Goal: Task Accomplishment & Management: Manage account settings

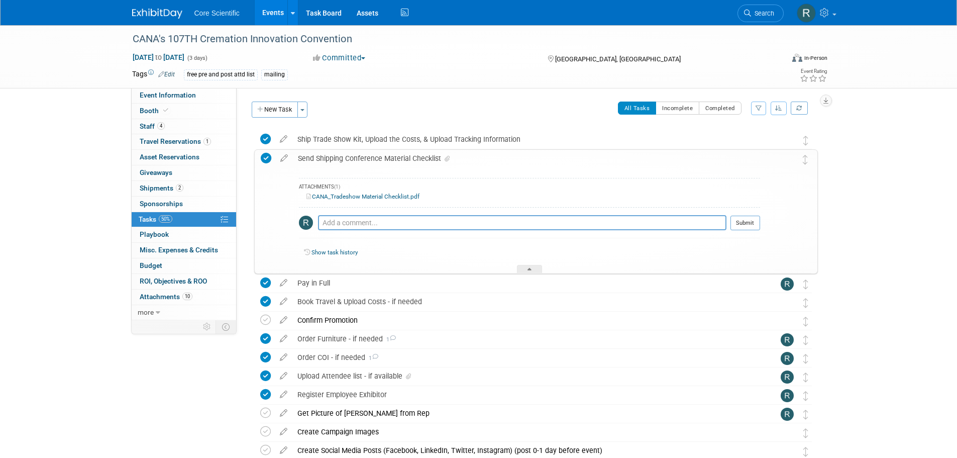
click at [162, 8] on link at bounding box center [163, 9] width 62 height 8
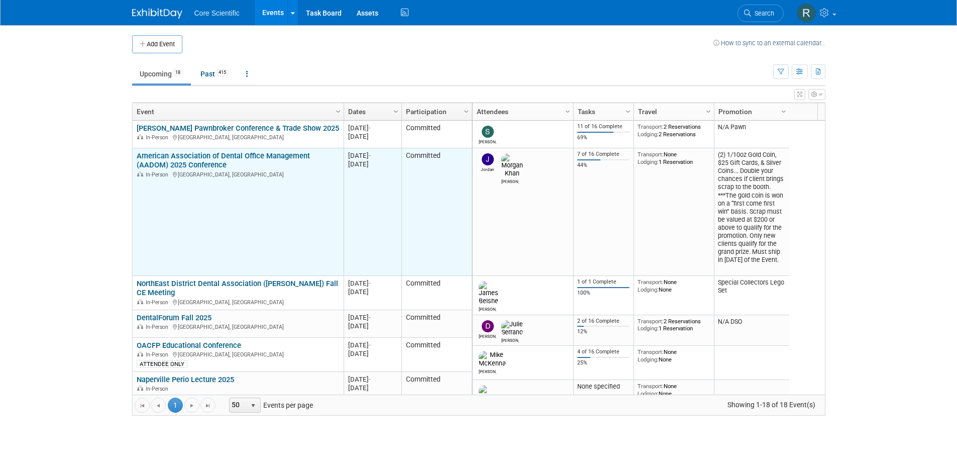
click at [190, 154] on link "American Association of Dental Office Management (AADOM) 2025 Conference" at bounding box center [223, 160] width 173 height 19
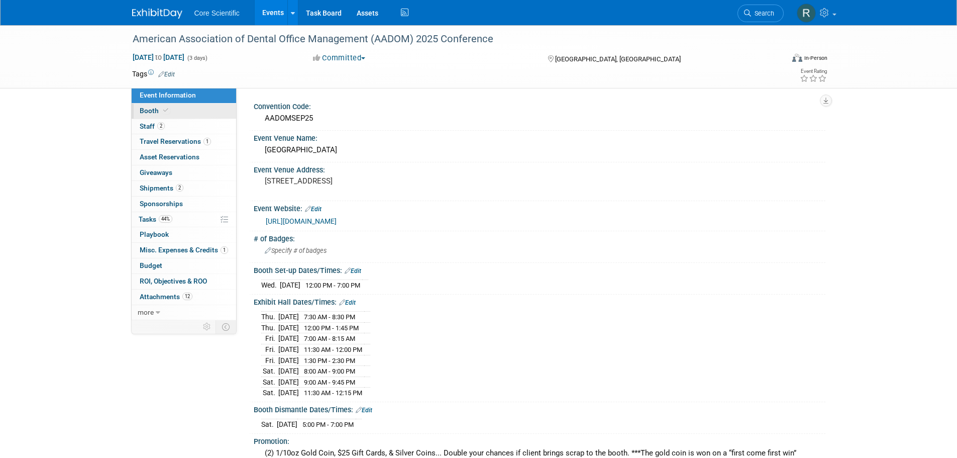
click at [209, 113] on link "Booth" at bounding box center [184, 111] width 105 height 15
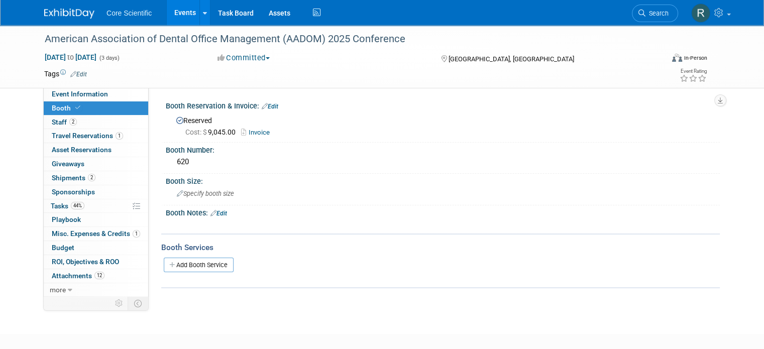
click at [59, 16] on img at bounding box center [69, 14] width 50 height 10
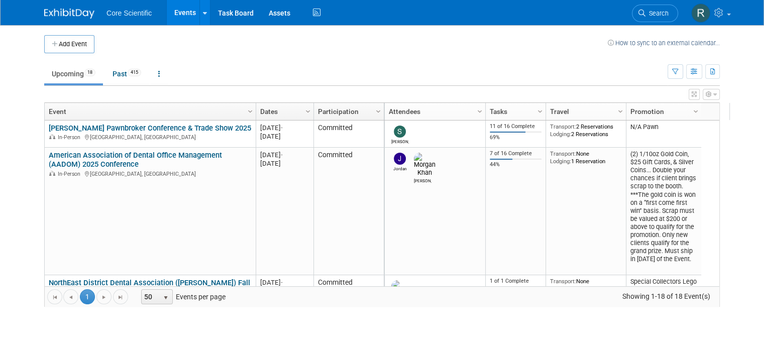
click at [59, 16] on img at bounding box center [69, 14] width 50 height 10
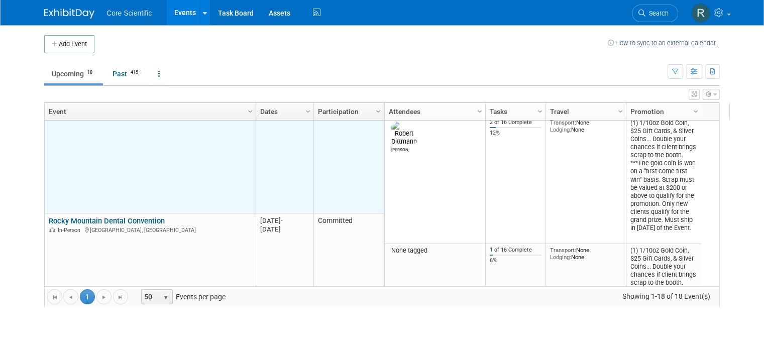
scroll to position [422, 0]
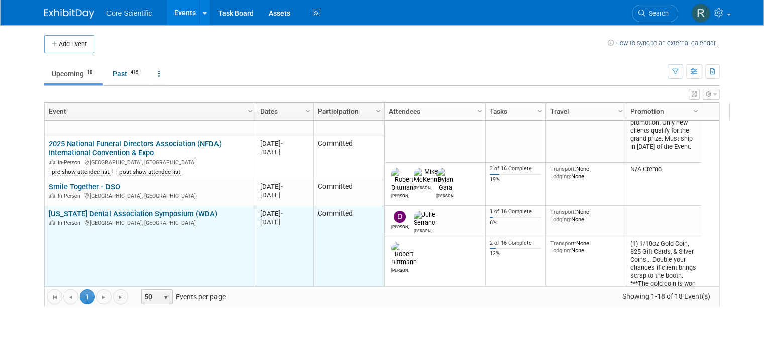
click at [147, 215] on link "[US_STATE] Dental Association Symposium (WDA)" at bounding box center [133, 214] width 169 height 9
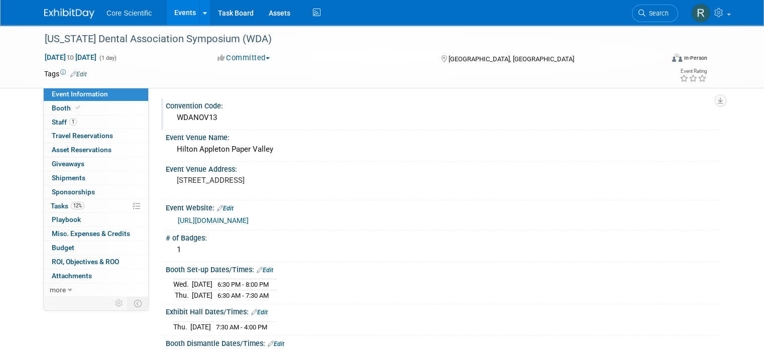
click at [215, 116] on div "WDANOV13" at bounding box center [442, 118] width 539 height 16
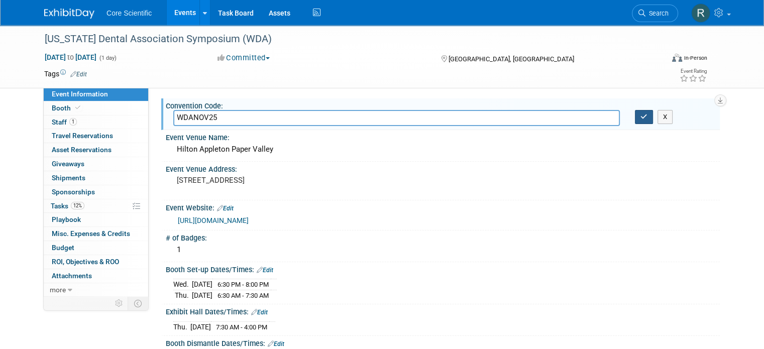
type input "WDANOV25"
click at [648, 120] on icon "button" at bounding box center [644, 117] width 7 height 7
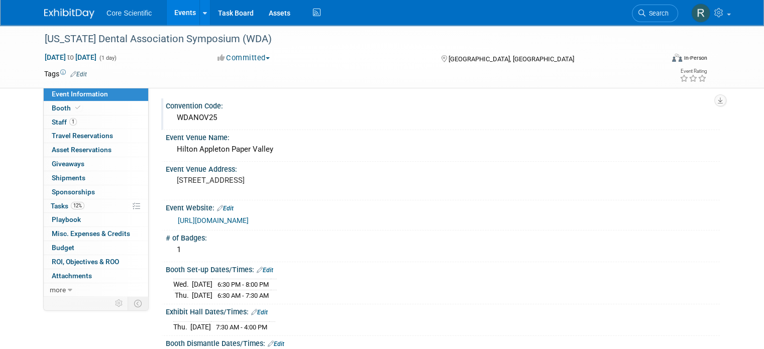
click at [249, 219] on link "[URL][DOMAIN_NAME]" at bounding box center [213, 221] width 71 height 8
click at [74, 208] on span "12%" at bounding box center [78, 206] width 14 height 8
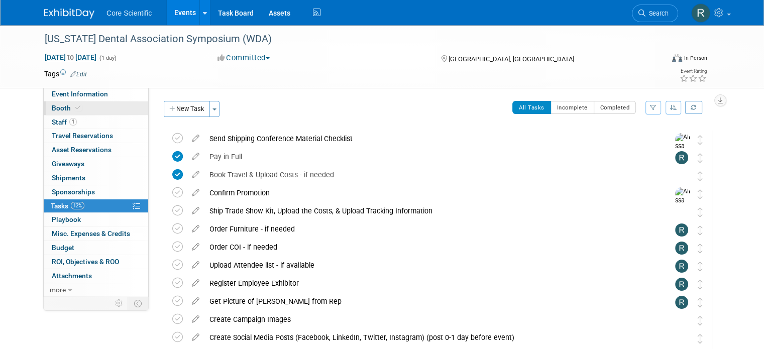
click at [61, 108] on span "Booth" at bounding box center [67, 108] width 31 height 8
